Goal: Navigation & Orientation: Understand site structure

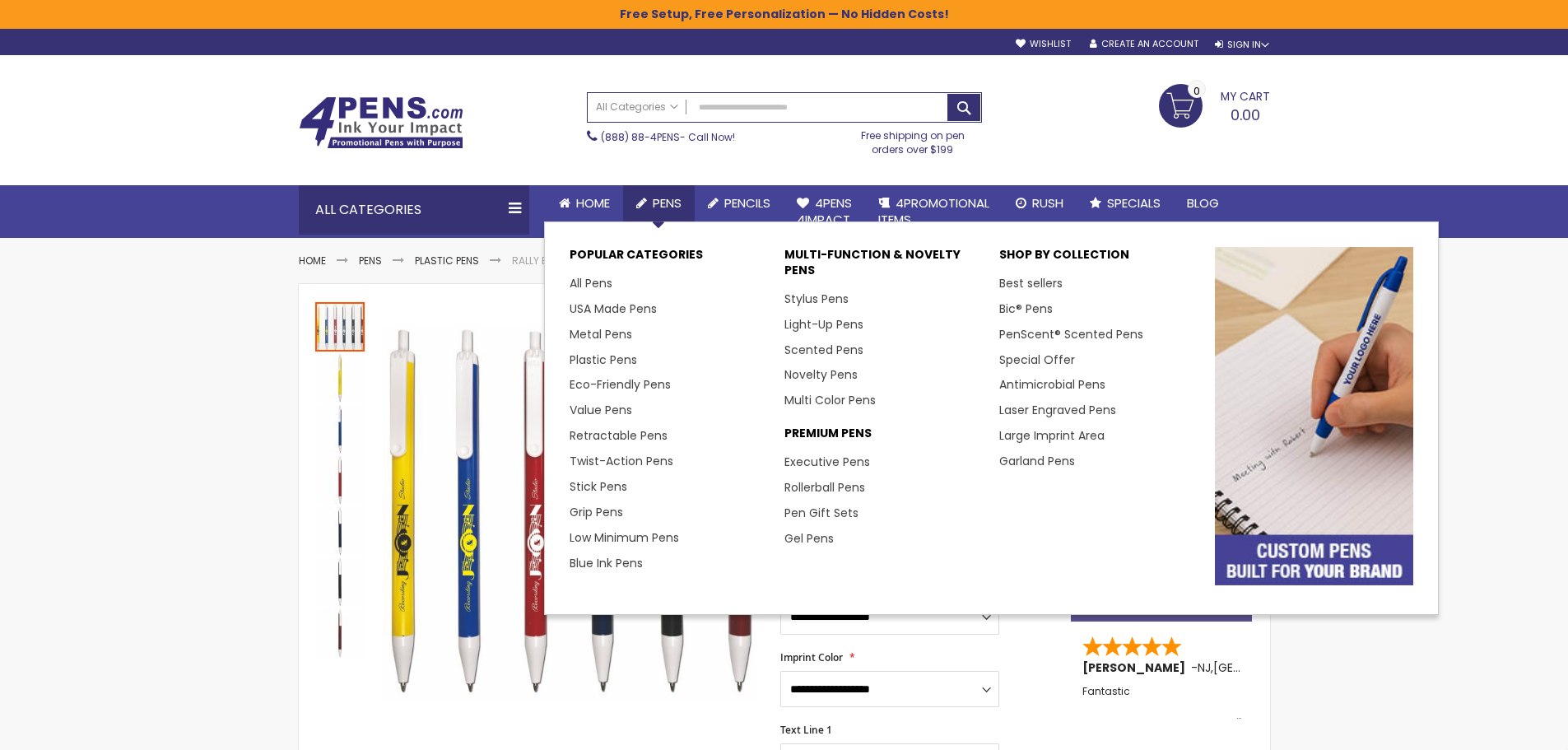
click at [647, 197] on icon at bounding box center [642, 203] width 11 height 13
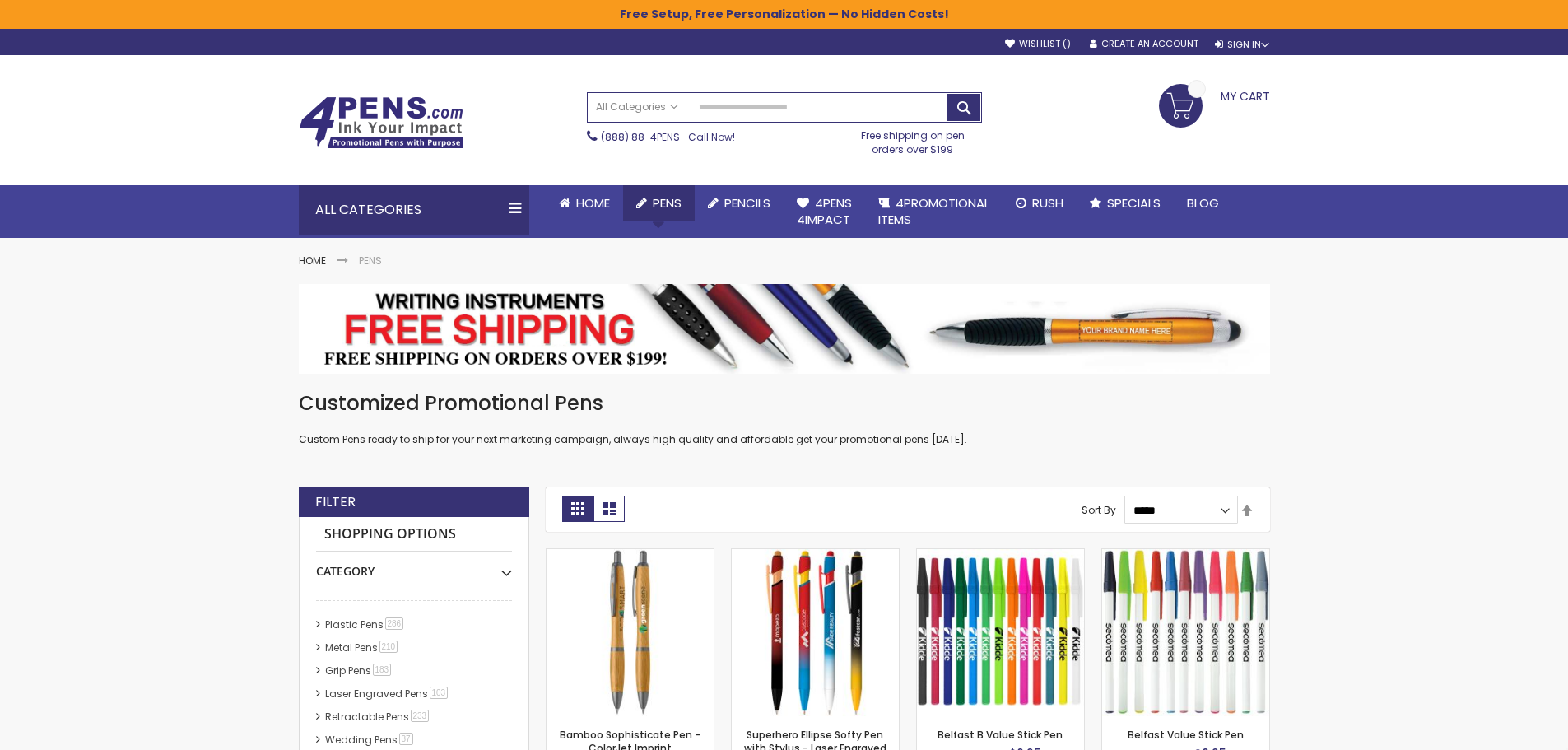
click at [659, 208] on span "Pens" at bounding box center [667, 202] width 29 height 17
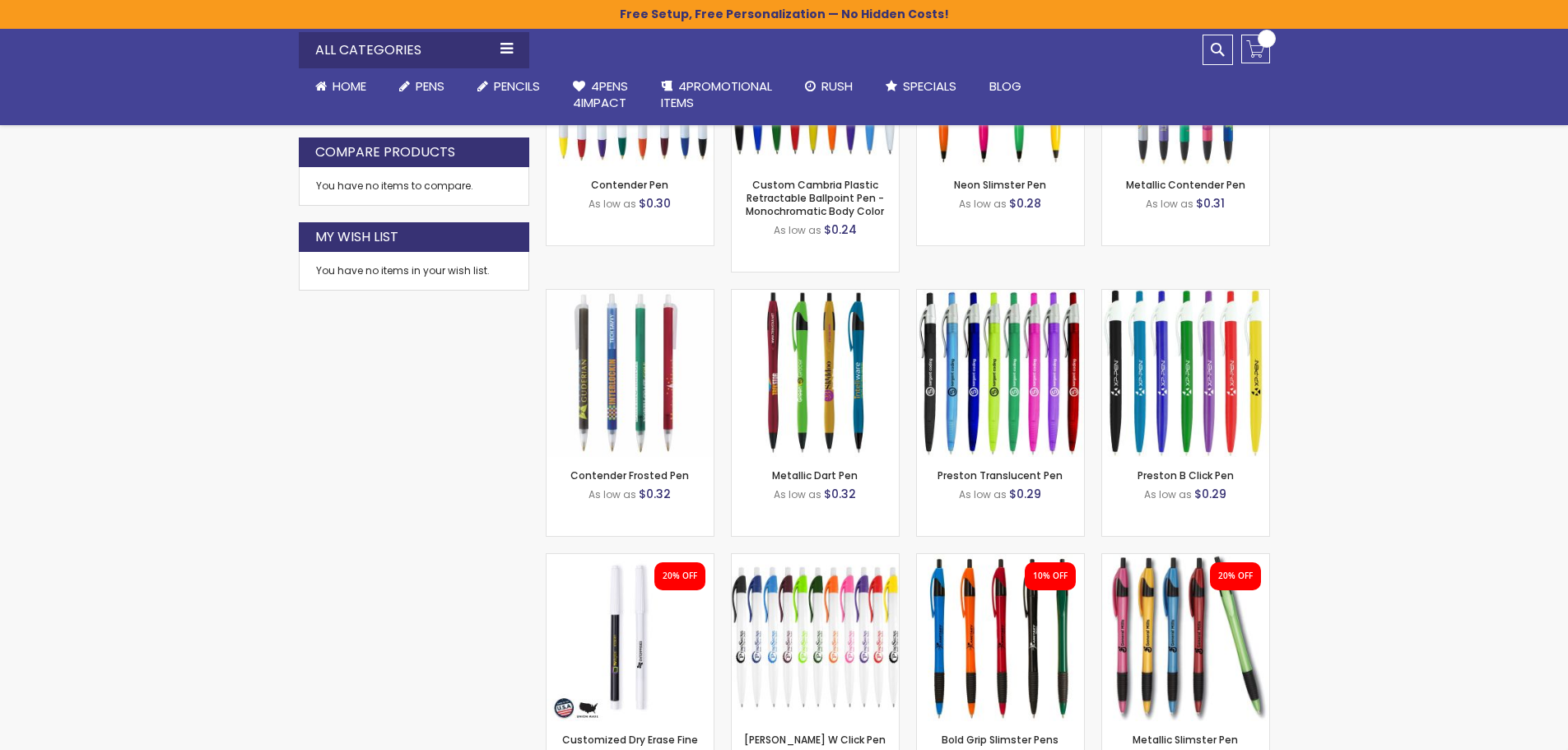
scroll to position [880, 0]
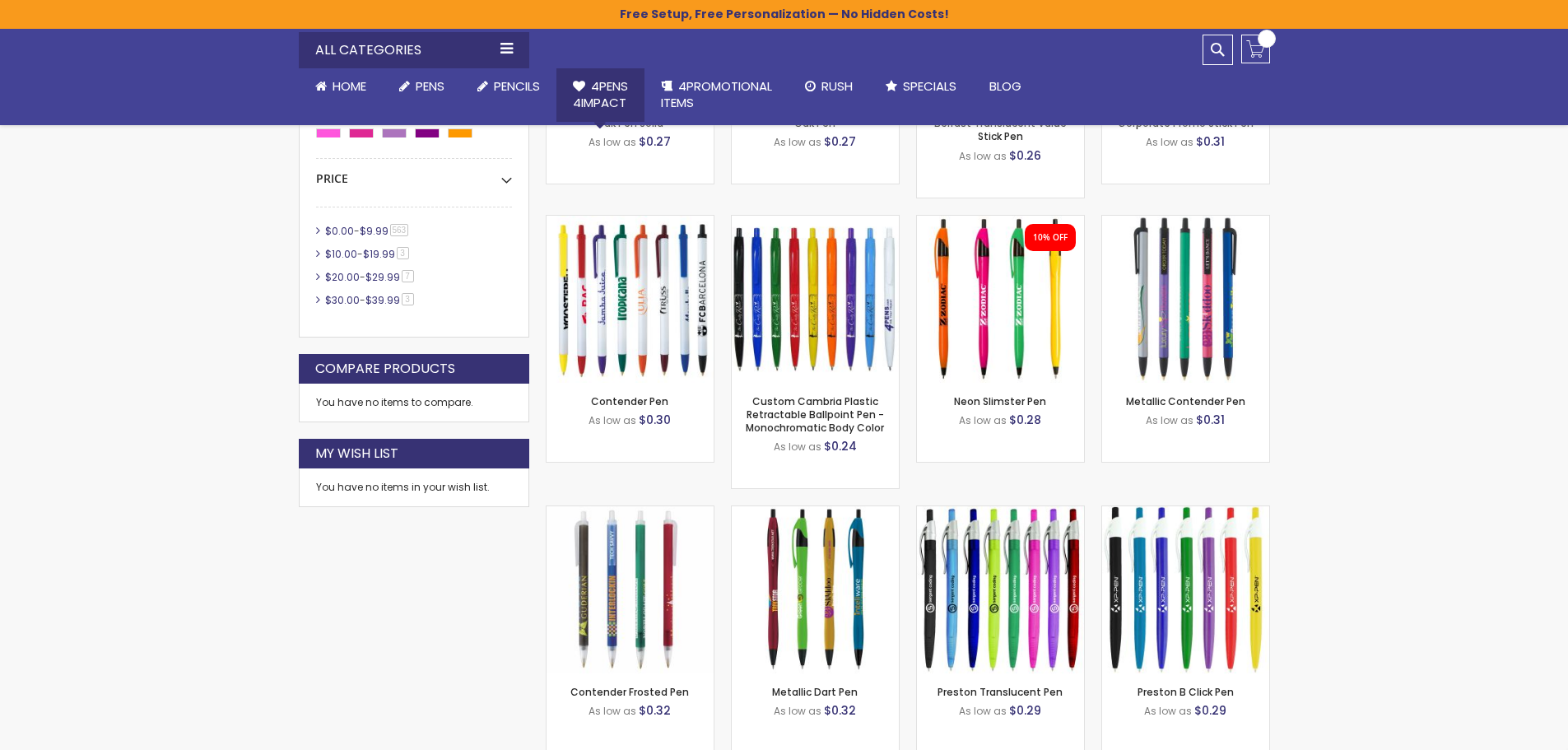
click at [614, 94] on span "4Pens 4impact" at bounding box center [600, 93] width 55 height 34
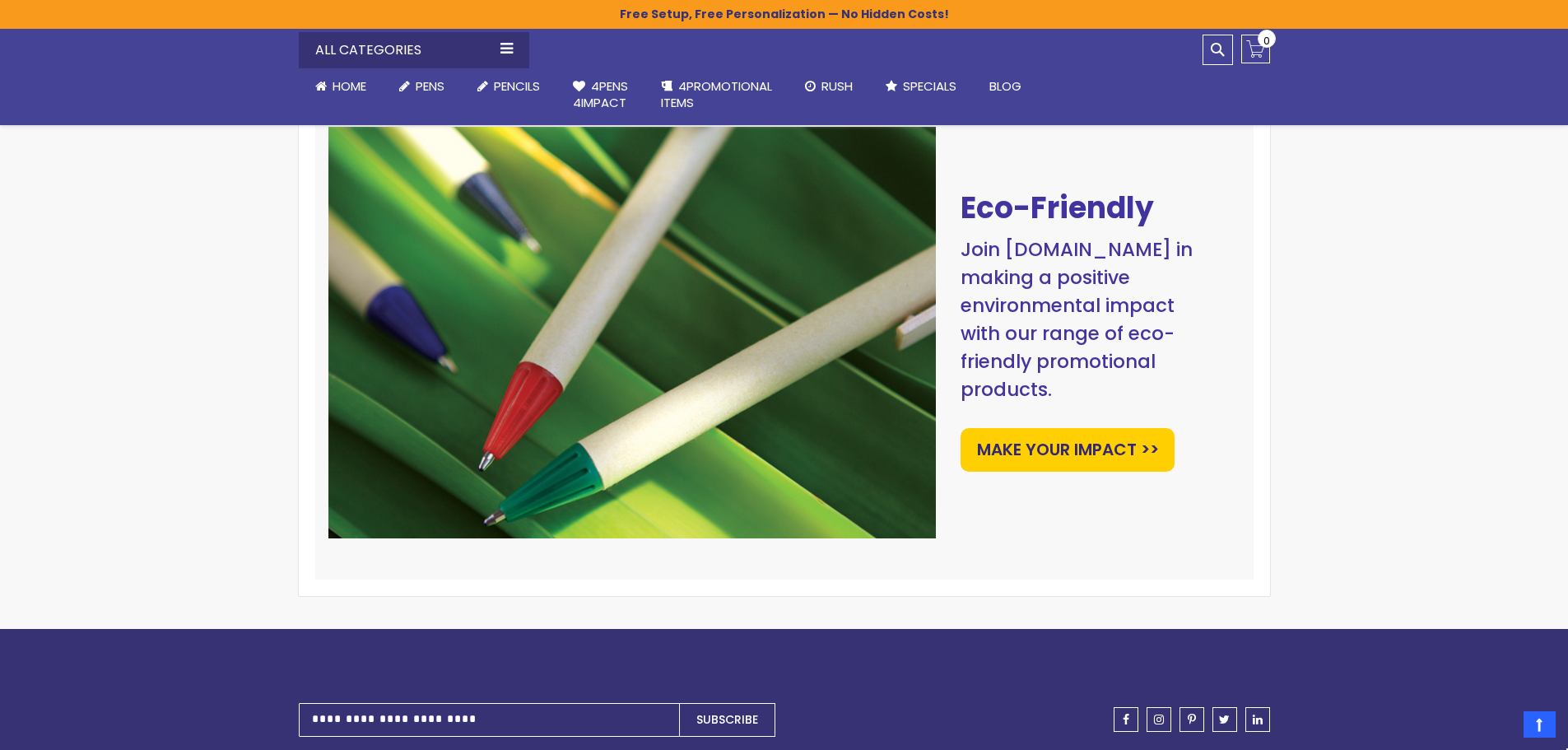
scroll to position [2333, 0]
